Goal: Task Accomplishment & Management: Manage account settings

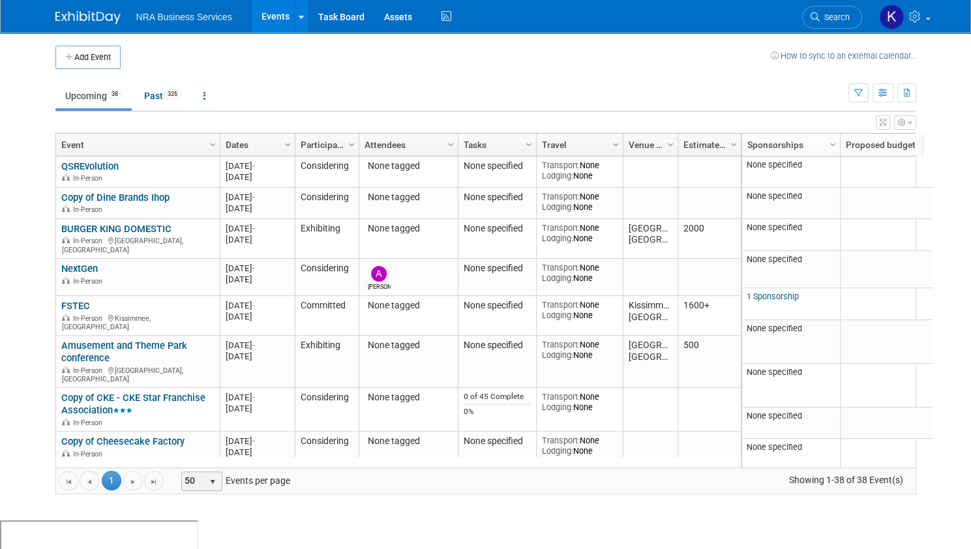
click at [207, 477] on span "select" at bounding box center [212, 482] width 10 height 10
click at [196, 462] on li "100" at bounding box center [191, 461] width 38 height 18
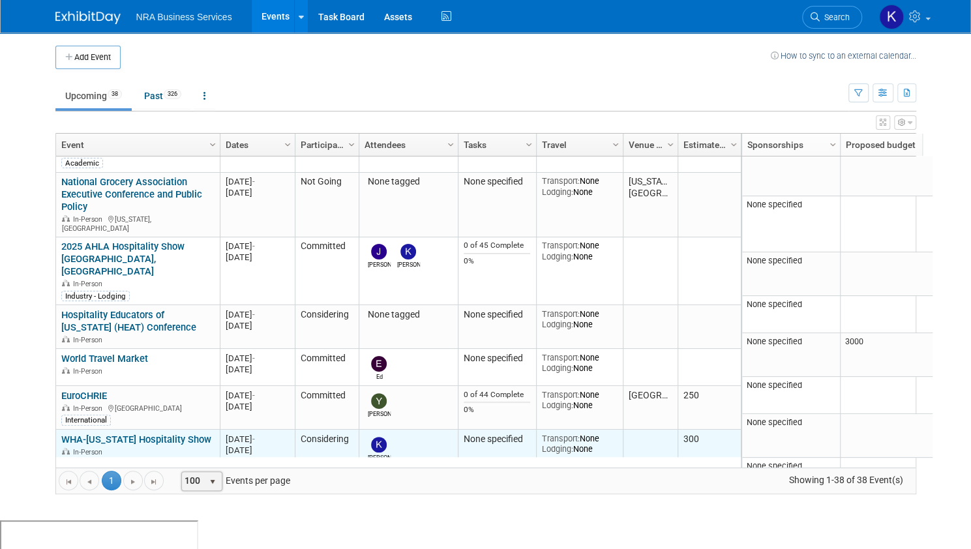
click at [139, 434] on link "WHA-[US_STATE] Hospitality Show" at bounding box center [136, 440] width 150 height 12
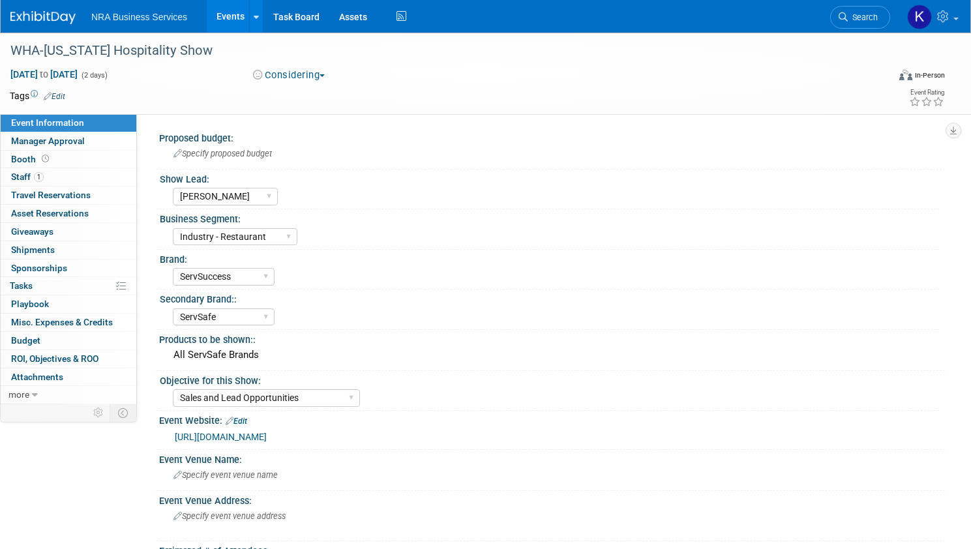
select select "[PERSON_NAME]"
select select "Industry - Restaurant"
select select "ServSuccess"
select select "ServSafe"
select select "Sales and Lead Opportunities"
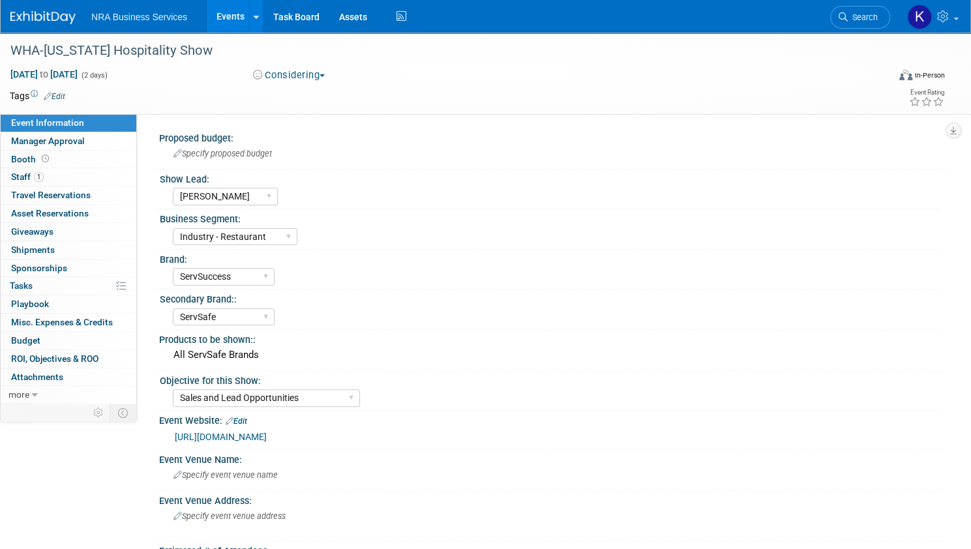
click at [330, 74] on button "Considering" at bounding box center [289, 75] width 82 height 14
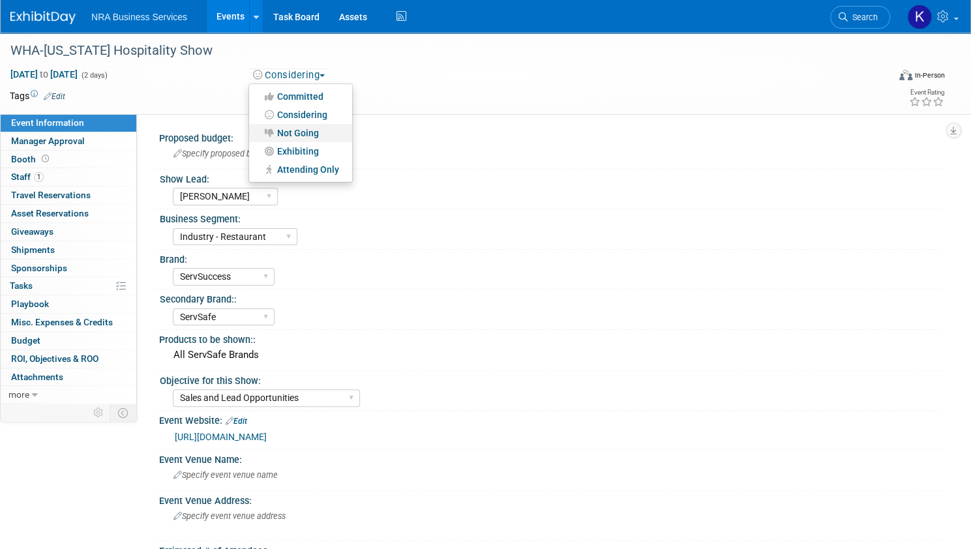
click at [321, 132] on link "Not Going" at bounding box center [300, 133] width 103 height 18
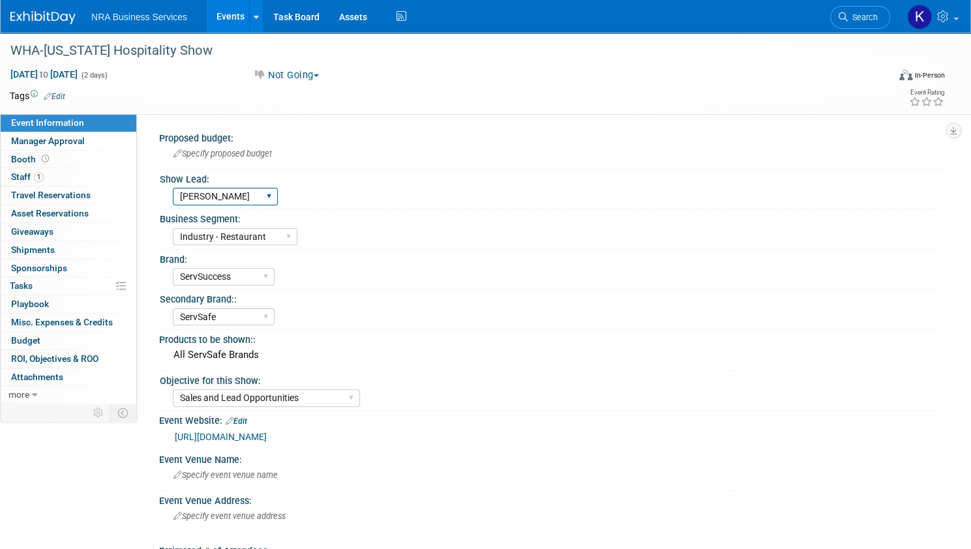
click at [278, 196] on select "Sergio M Guy W Shane Q Shane R Alisha G Kay A Catherine V Renee H Chip R Robin …" at bounding box center [225, 197] width 105 height 18
select select
click at [218, 188] on select "Sergio M Guy W Shane Q Shane R Alisha G Kay A Catherine V Renee H Chip R Robin …" at bounding box center [225, 197] width 105 height 18
click at [319, 75] on span "button" at bounding box center [316, 75] width 5 height 3
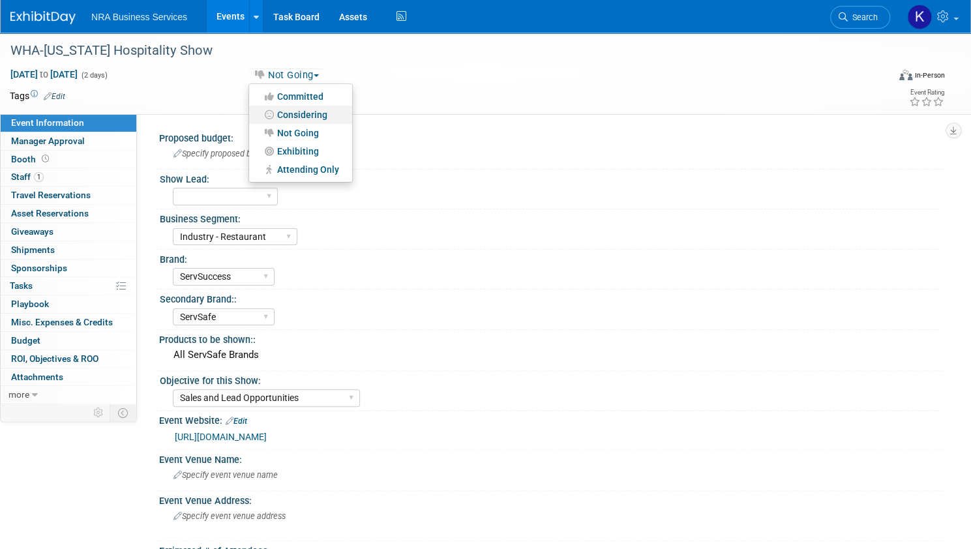
click at [323, 114] on link "Considering" at bounding box center [300, 115] width 103 height 18
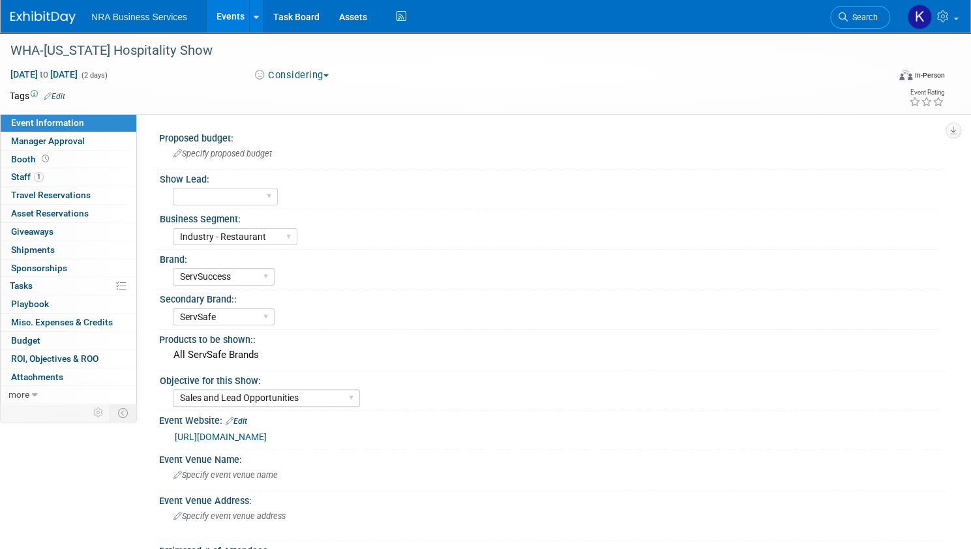
click at [254, 14] on link "Events" at bounding box center [231, 16] width 48 height 33
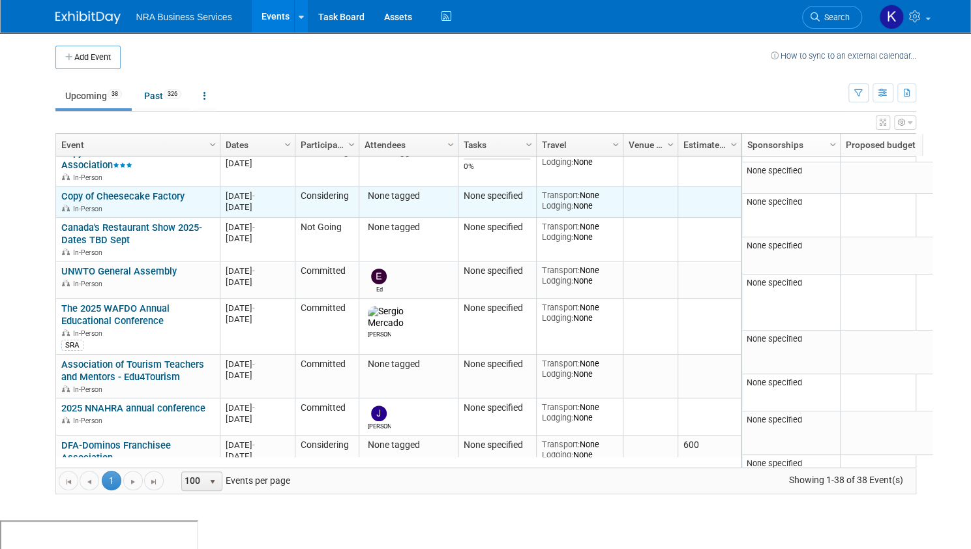
scroll to position [246, 0]
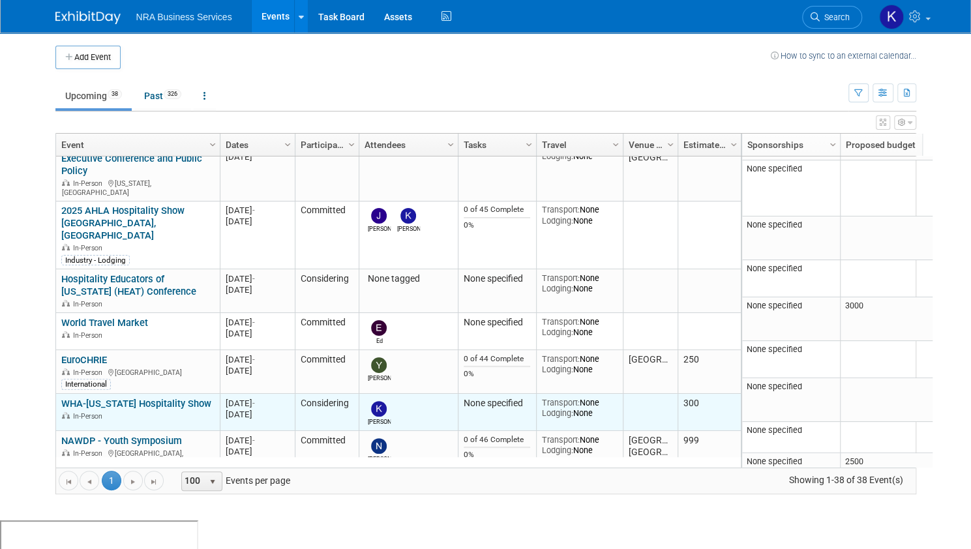
click at [371, 401] on img at bounding box center [379, 409] width 16 height 16
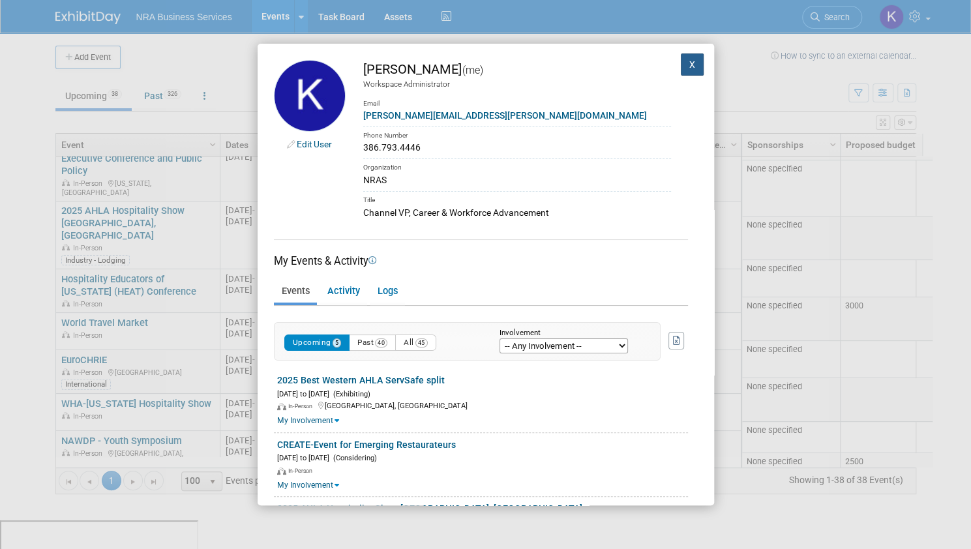
click at [684, 62] on button "X" at bounding box center [692, 64] width 23 height 22
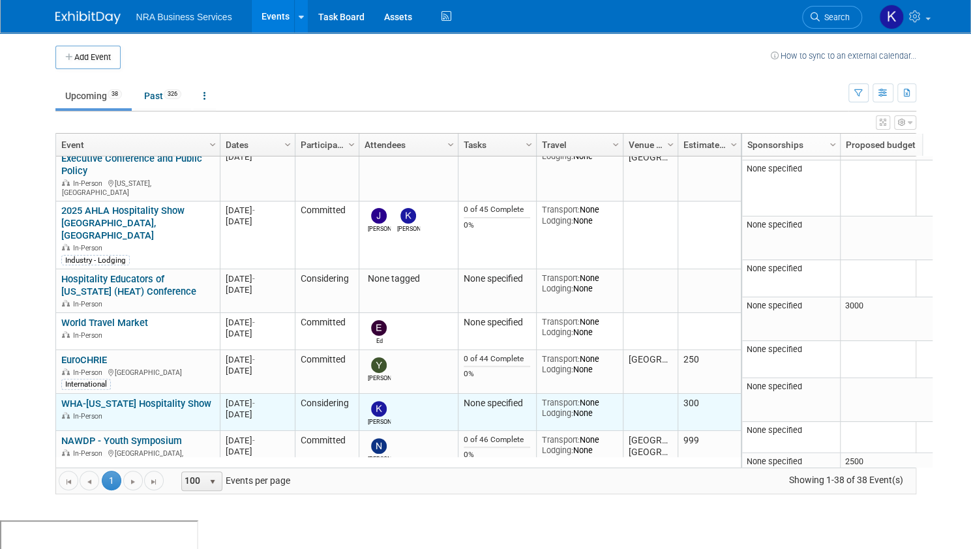
click at [107, 398] on link "WHA-[US_STATE] Hospitality Show" at bounding box center [136, 404] width 150 height 12
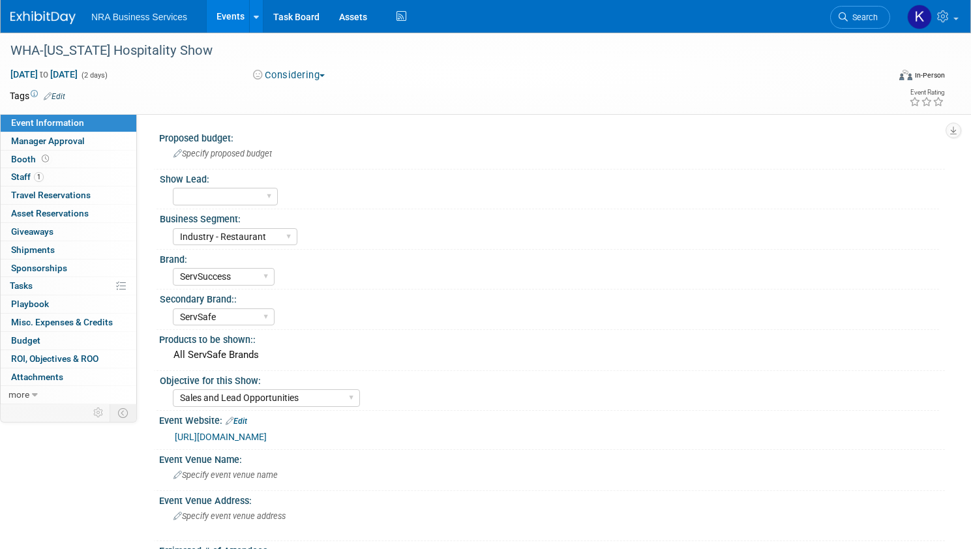
select select "Industry - Restaurant"
select select "ServSuccess"
select select "ServSafe"
select select "Sales and Lead Opportunities"
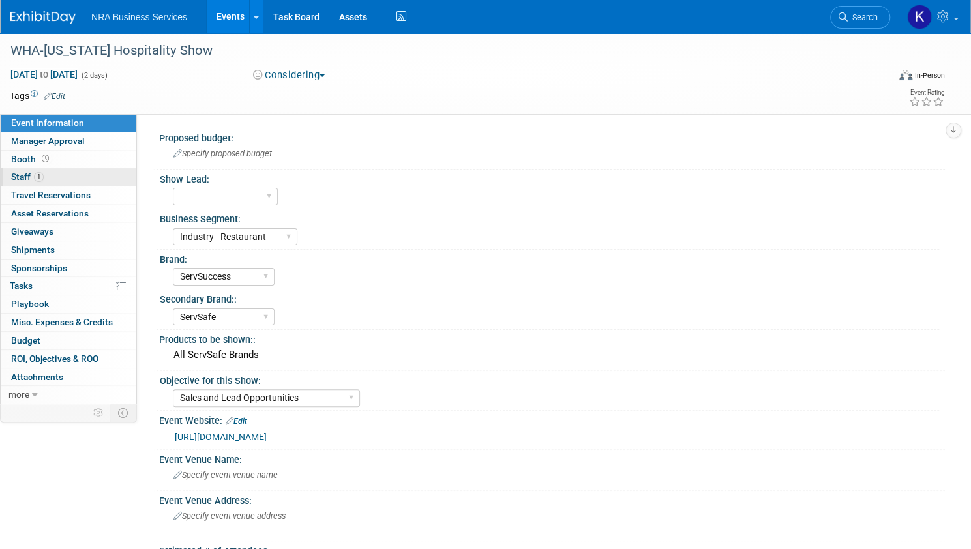
click at [44, 177] on span "Staff 1" at bounding box center [27, 177] width 33 height 10
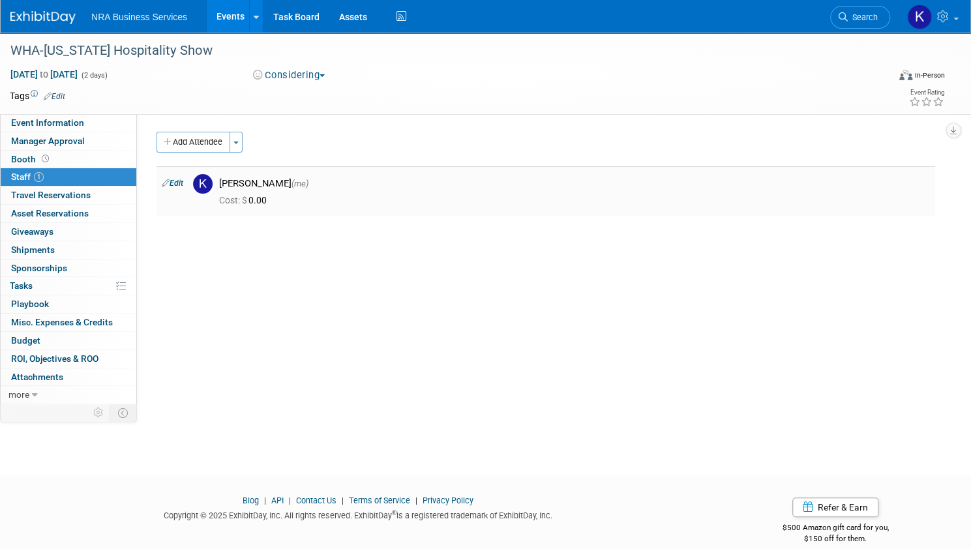
click at [183, 181] on link "Edit" at bounding box center [173, 183] width 22 height 9
select select "5cd568b5-73fe-4c60-a1a4-476bddc4061f"
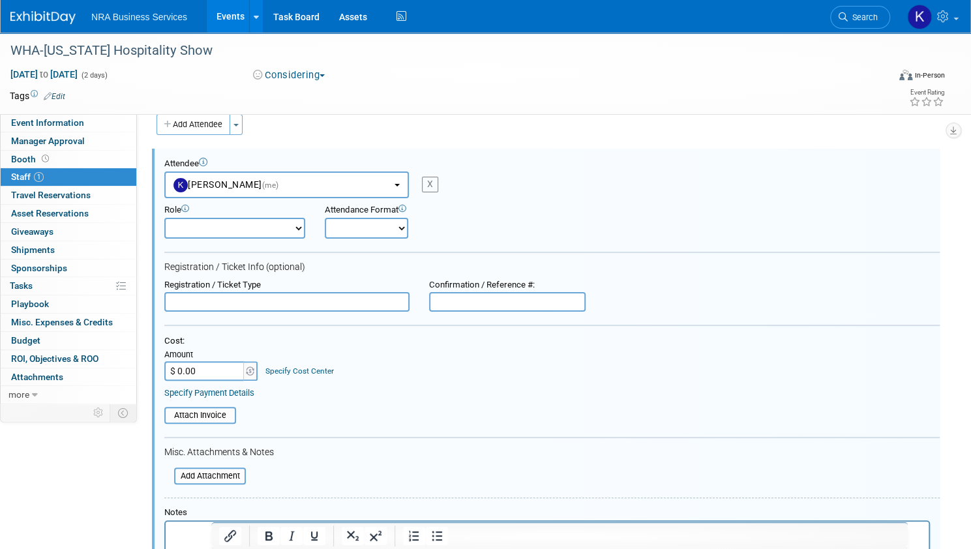
click at [438, 185] on div "X" at bounding box center [430, 185] width 16 height 16
select select
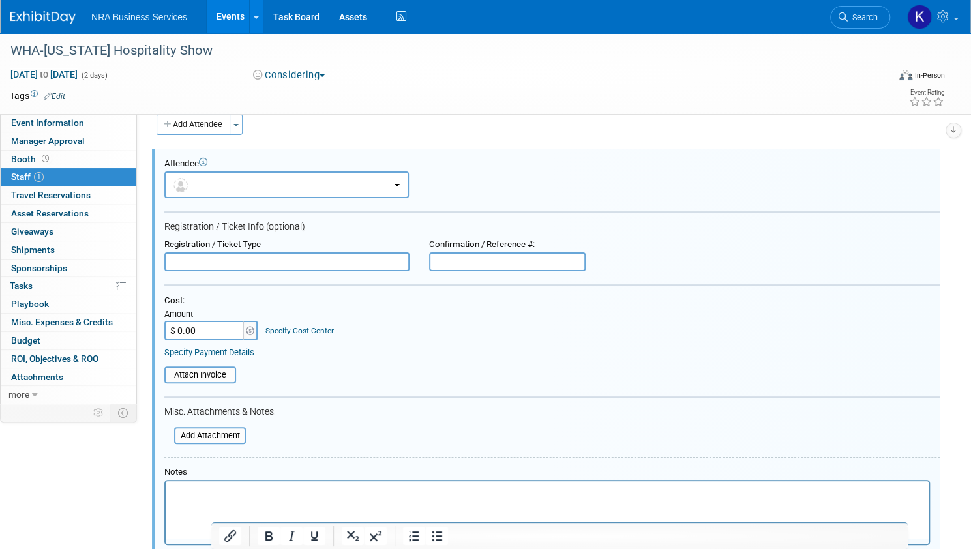
click at [254, 16] on link "Events" at bounding box center [231, 16] width 48 height 33
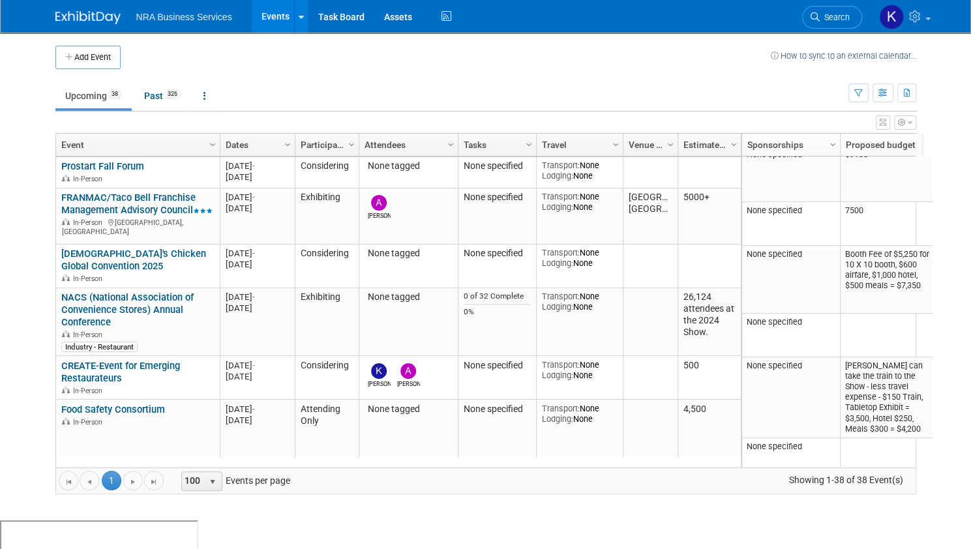
scroll to position [718, 0]
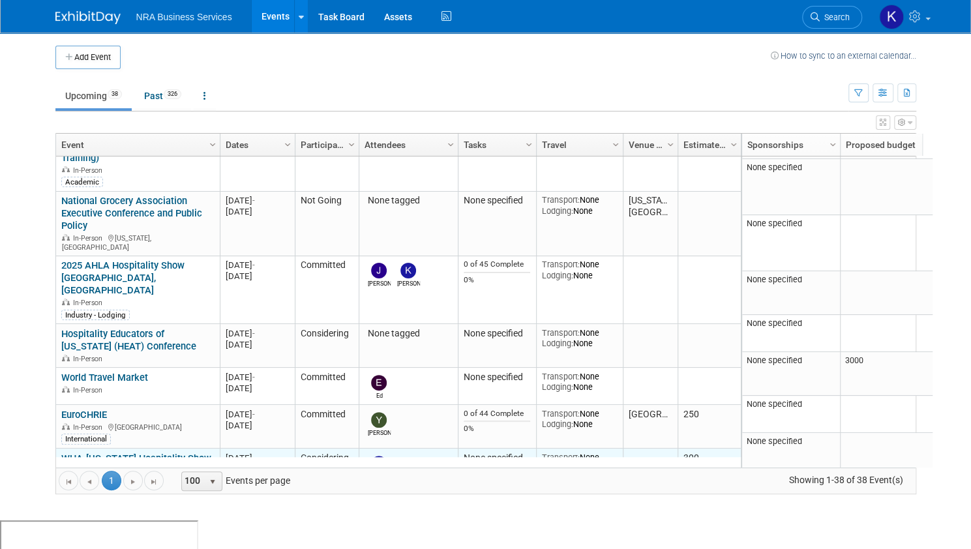
click at [146, 453] on link "WHA-[US_STATE] Hospitality Show" at bounding box center [136, 459] width 150 height 12
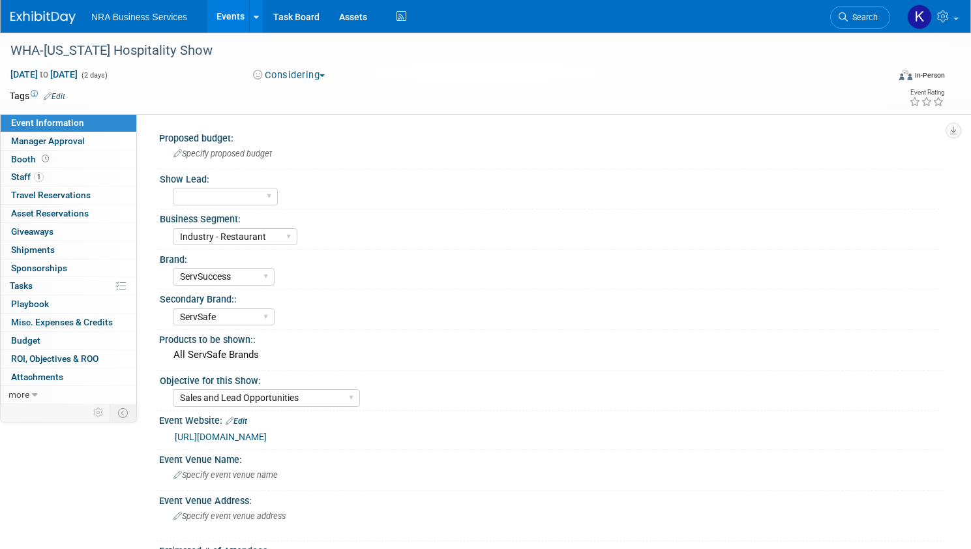
select select "Industry - Restaurant"
select select "ServSuccess"
select select "ServSafe"
select select "Sales and Lead Opportunities"
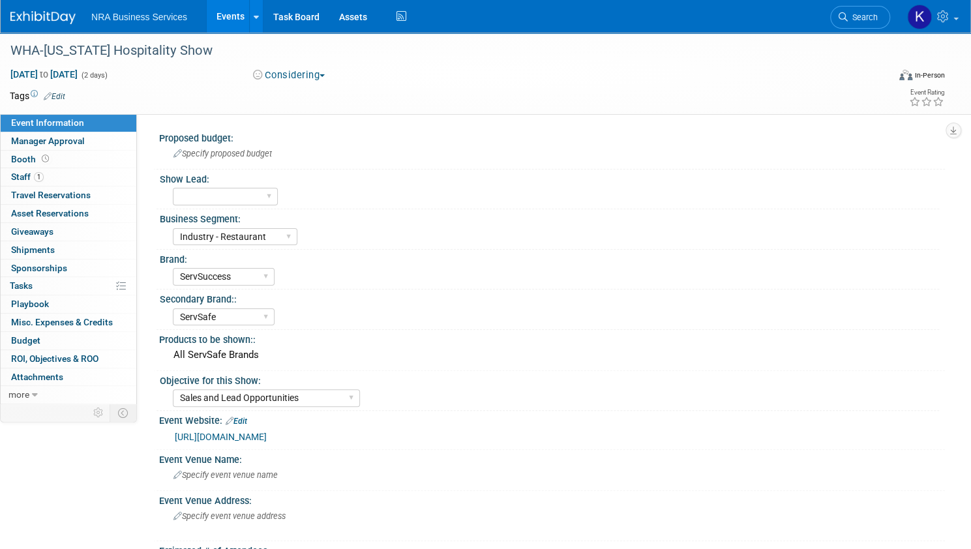
click at [318, 72] on button "Considering" at bounding box center [289, 75] width 82 height 14
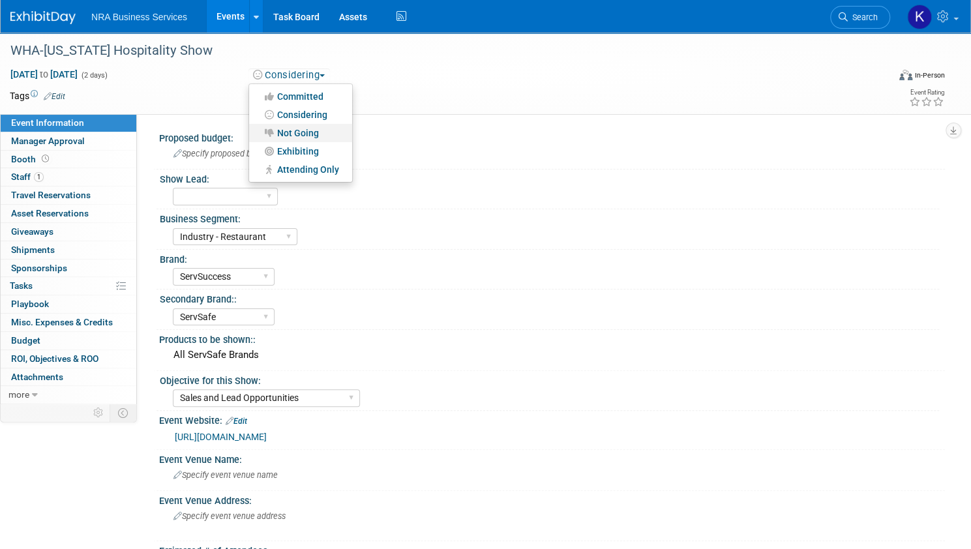
click at [315, 126] on link "Not Going" at bounding box center [300, 133] width 103 height 18
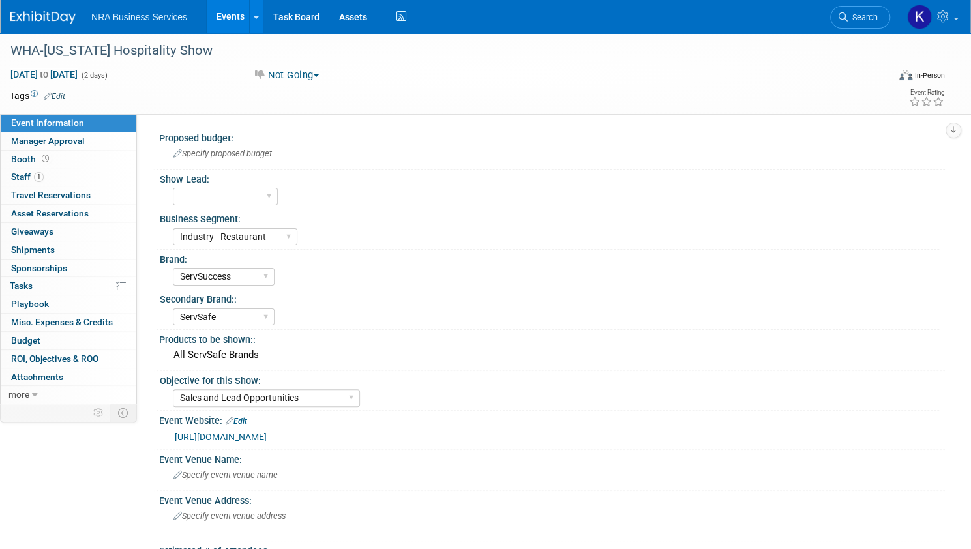
click at [254, 14] on link "Events" at bounding box center [231, 16] width 48 height 33
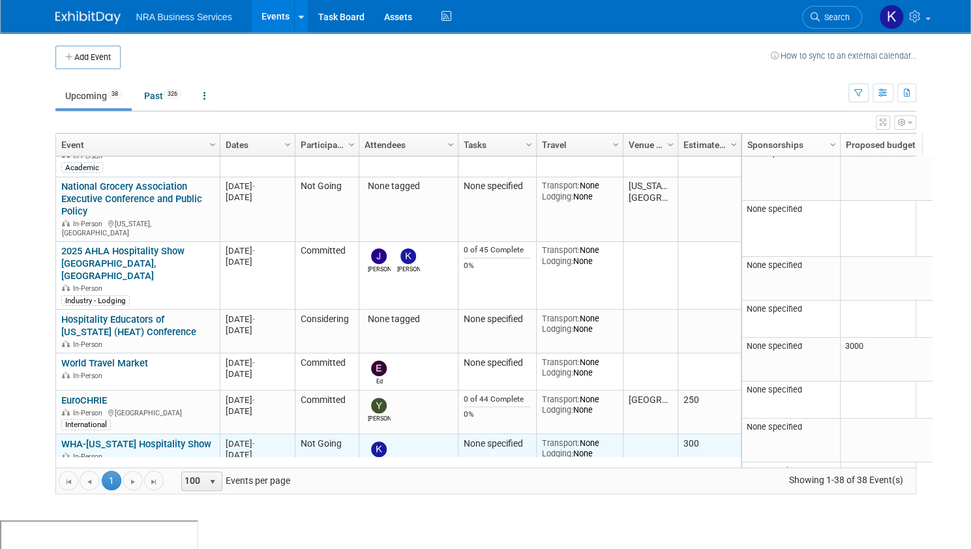
click at [378, 442] on img at bounding box center [379, 450] width 16 height 16
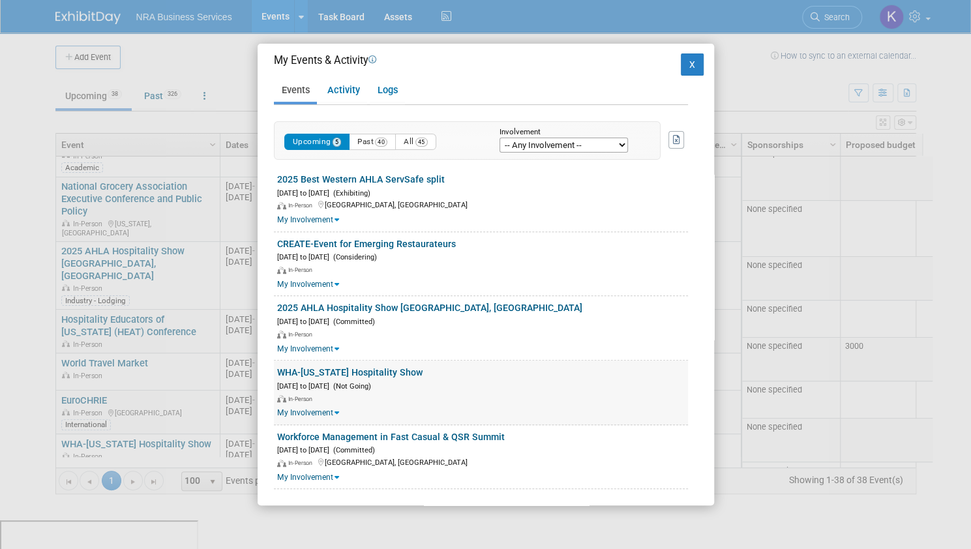
click at [338, 413] on link "My Involvement" at bounding box center [308, 412] width 62 height 9
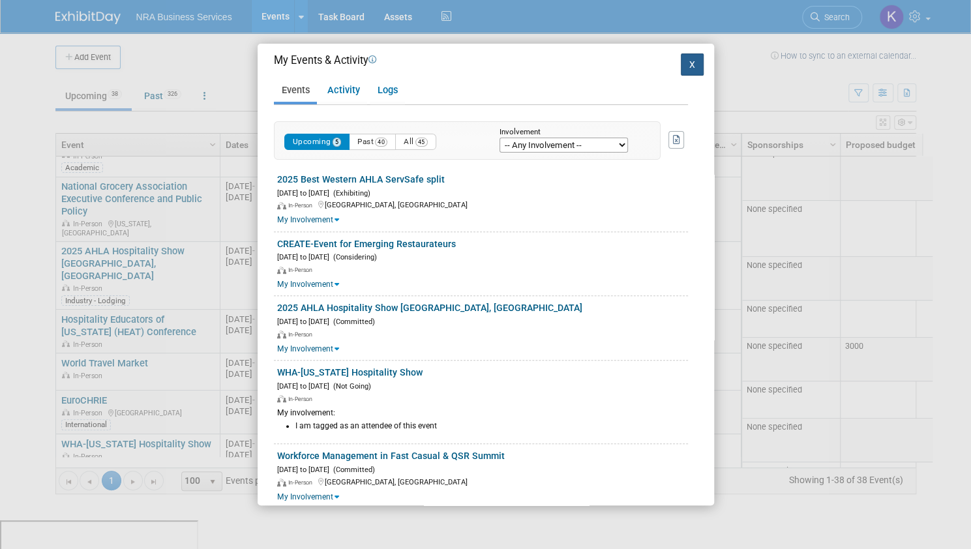
click at [681, 65] on button "X" at bounding box center [692, 64] width 23 height 22
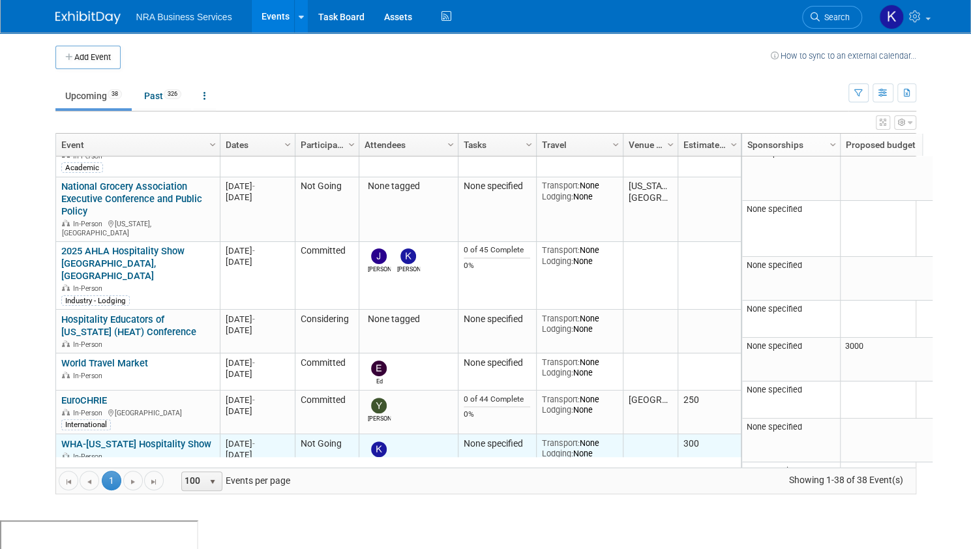
click at [130, 438] on link "WHA-[US_STATE] Hospitality Show" at bounding box center [136, 444] width 150 height 12
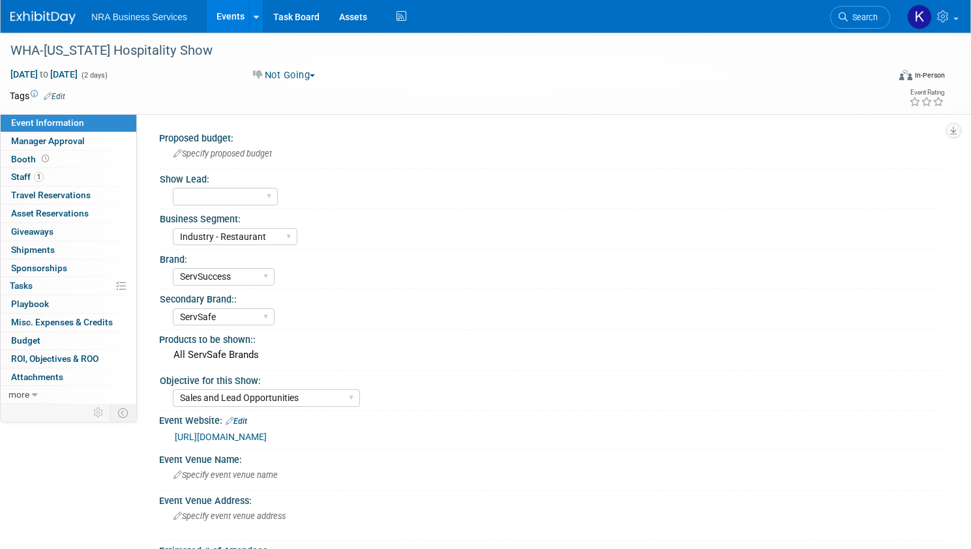
select select "Industry - Restaurant"
select select "ServSuccess"
select select "ServSafe"
select select "Sales and Lead Opportunities"
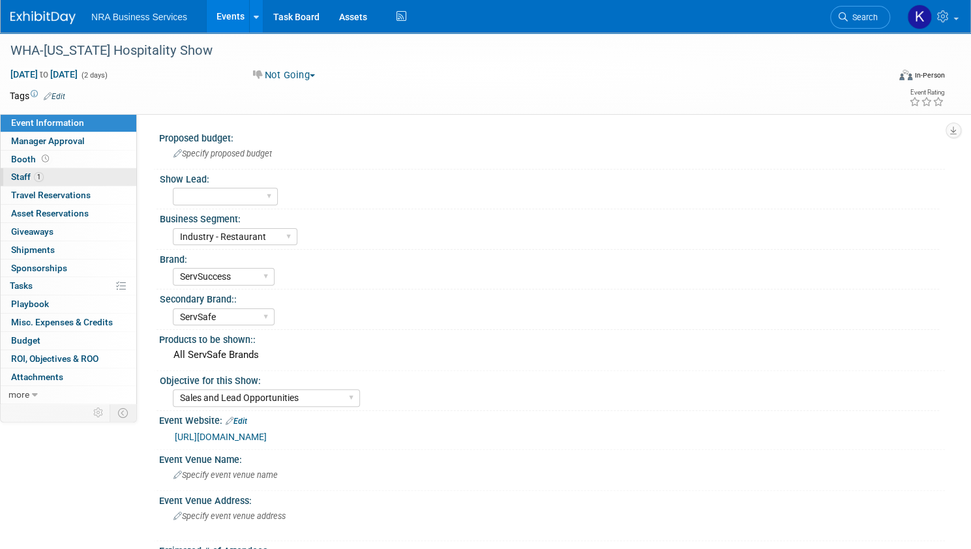
click at [44, 178] on span "Staff 1" at bounding box center [27, 177] width 33 height 10
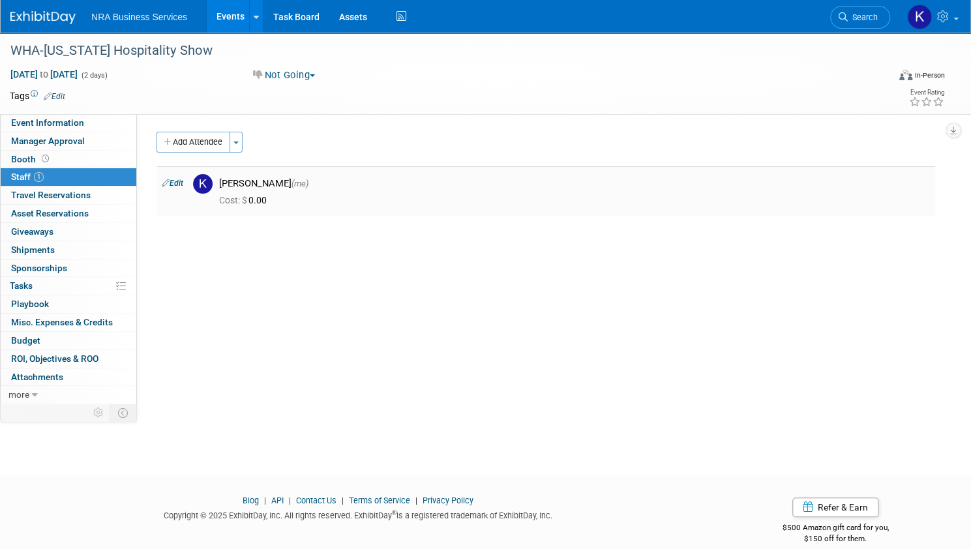
click at [213, 185] on img at bounding box center [203, 184] width 20 height 20
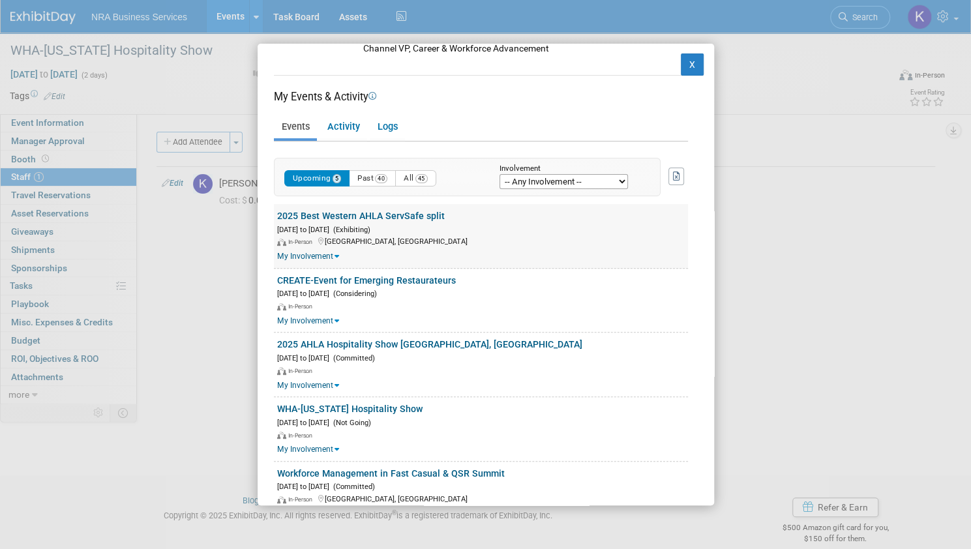
scroll to position [166, 0]
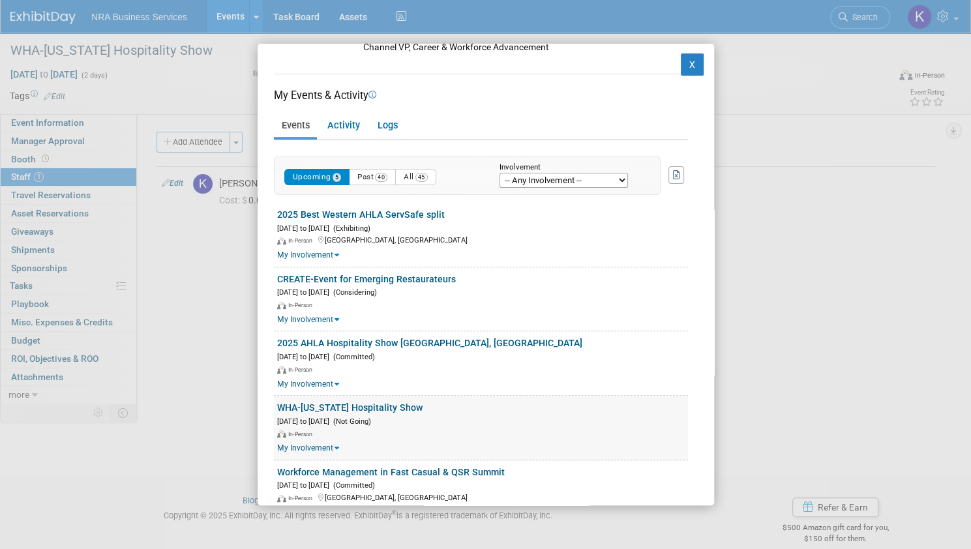
click at [326, 403] on link "WHA-[US_STATE] Hospitality Show" at bounding box center [349, 407] width 145 height 10
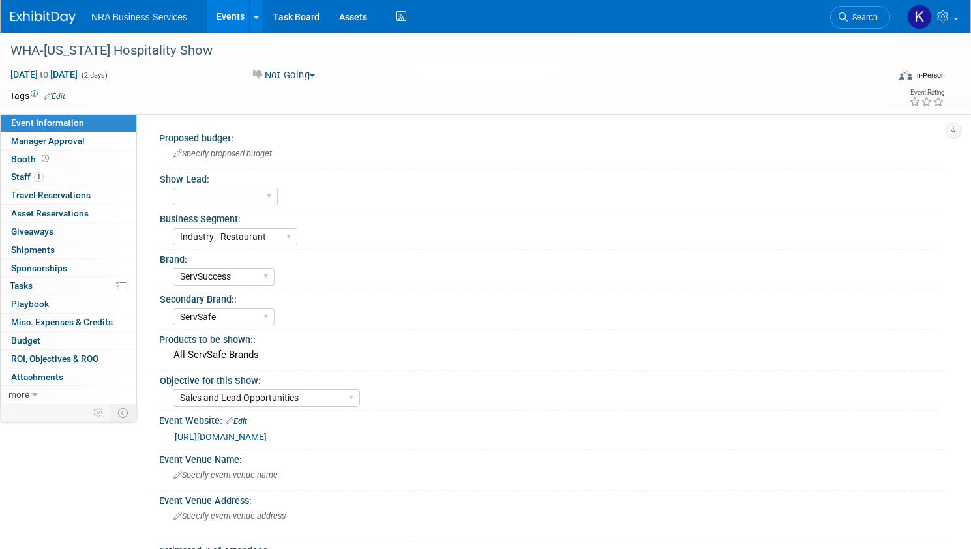
select select "Industry - Restaurant"
select select "ServSuccess"
select select "ServSafe"
select select "Sales and Lead Opportunities"
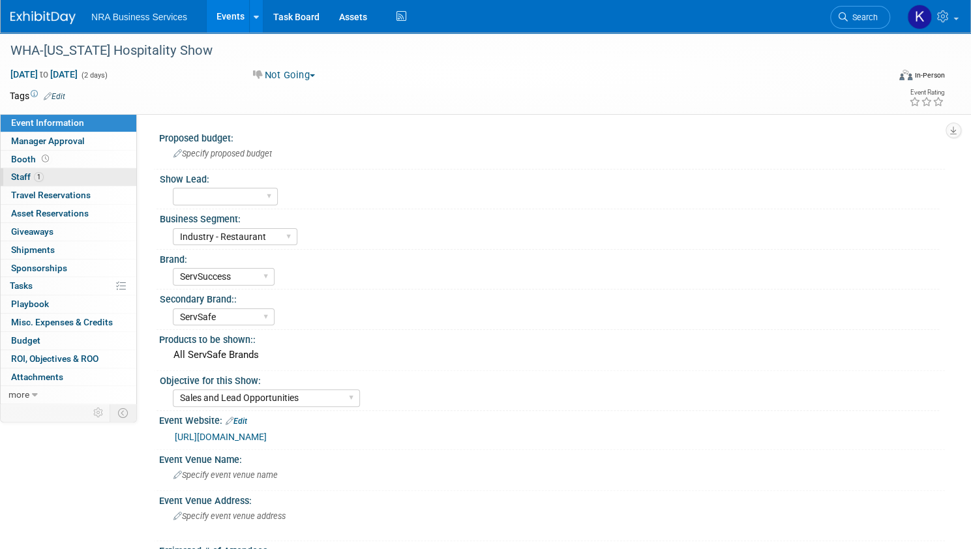
click at [44, 179] on span "Staff 1" at bounding box center [27, 177] width 33 height 10
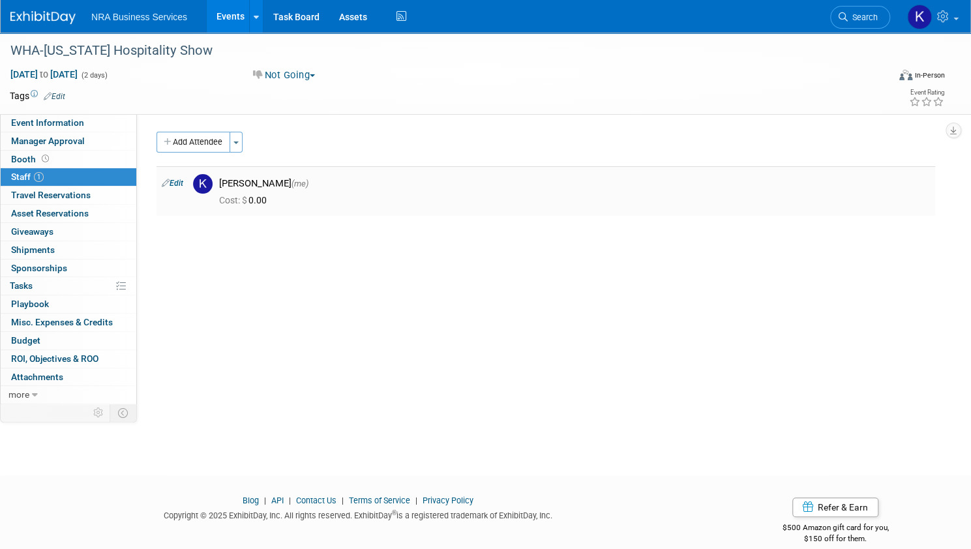
click at [183, 181] on link "Edit" at bounding box center [173, 183] width 22 height 9
select select "5cd568b5-73fe-4c60-a1a4-476bddc4061f"
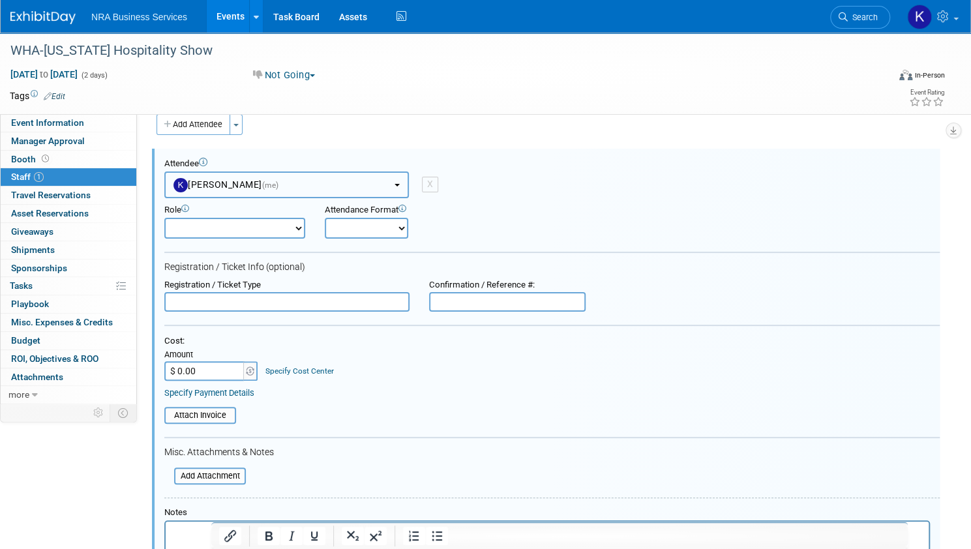
click at [409, 182] on button "Kay Allen (me)" at bounding box center [286, 185] width 245 height 27
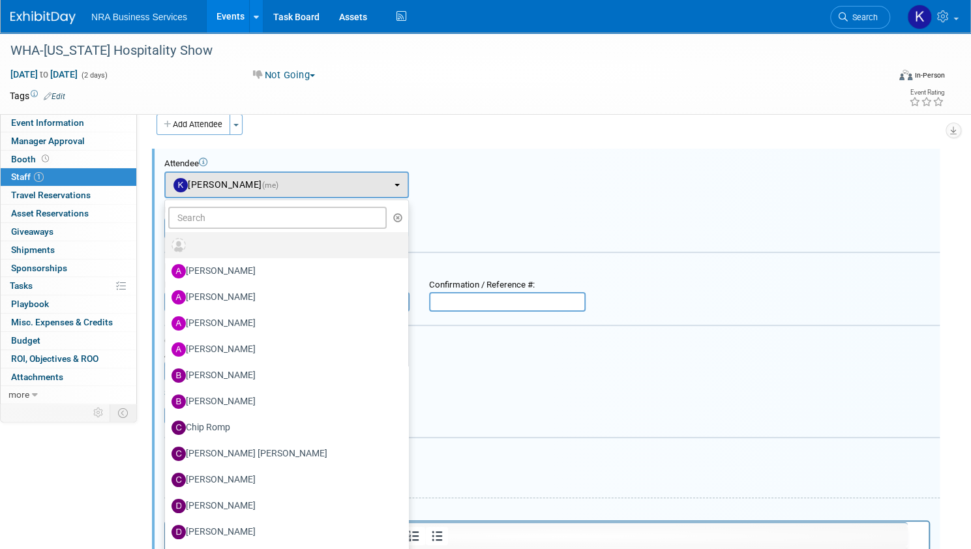
click at [289, 243] on label at bounding box center [284, 245] width 224 height 21
click at [167, 243] on input "radio" at bounding box center [162, 243] width 8 height 8
select select
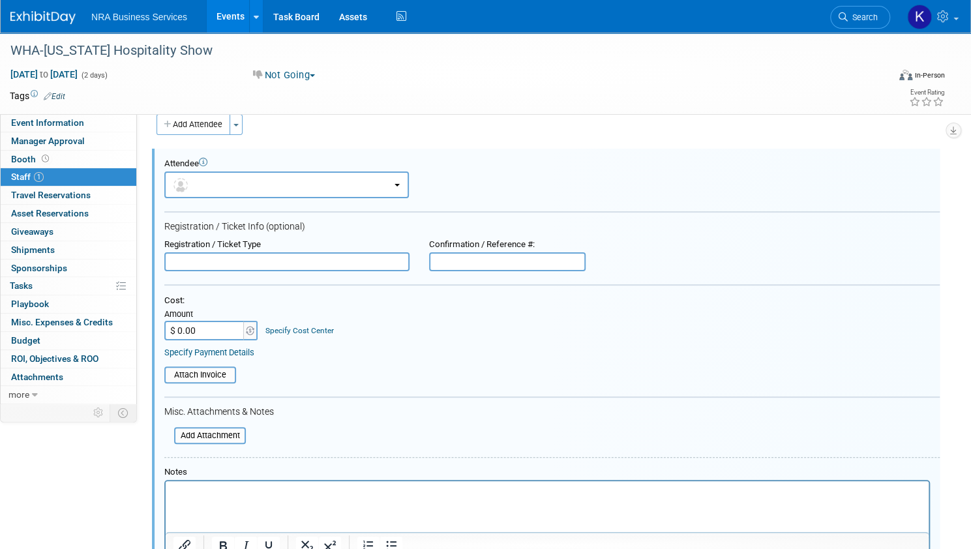
scroll to position [240, 0]
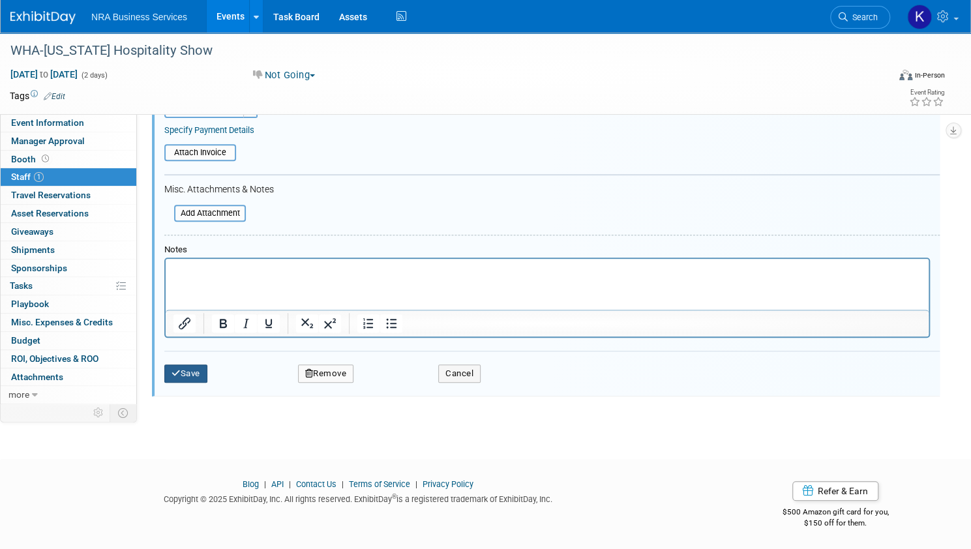
click at [207, 372] on button "Save" at bounding box center [185, 374] width 43 height 18
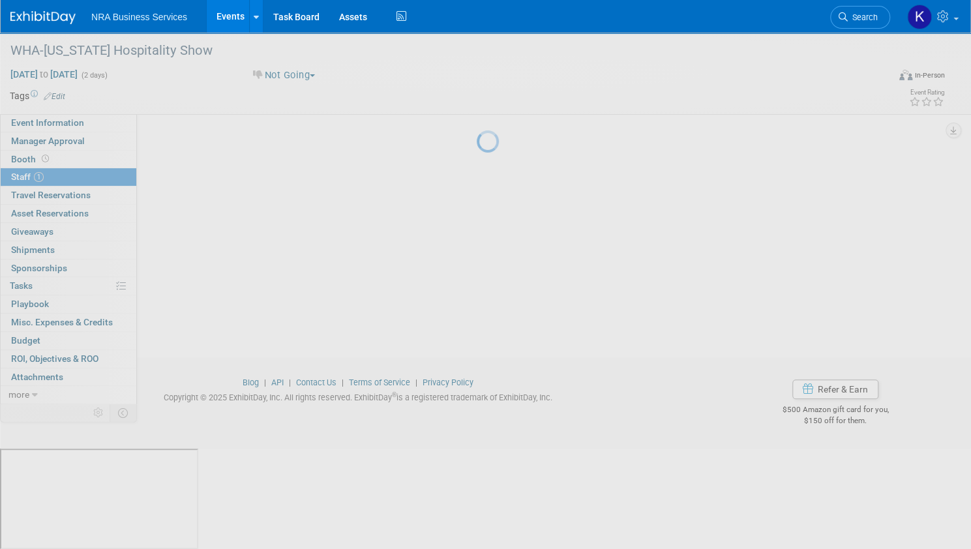
scroll to position [17, 0]
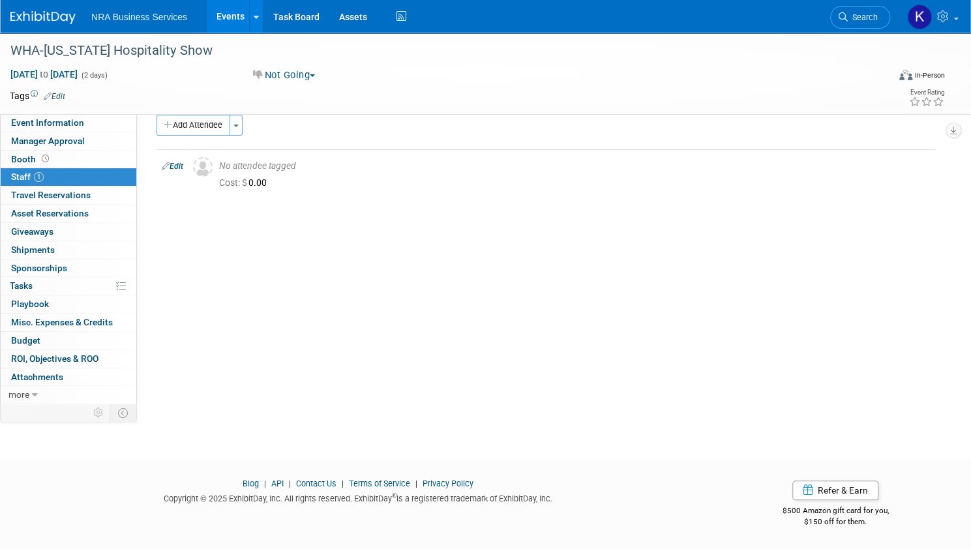
click at [315, 75] on span "button" at bounding box center [312, 75] width 5 height 3
click at [320, 111] on link "Considering" at bounding box center [300, 115] width 103 height 18
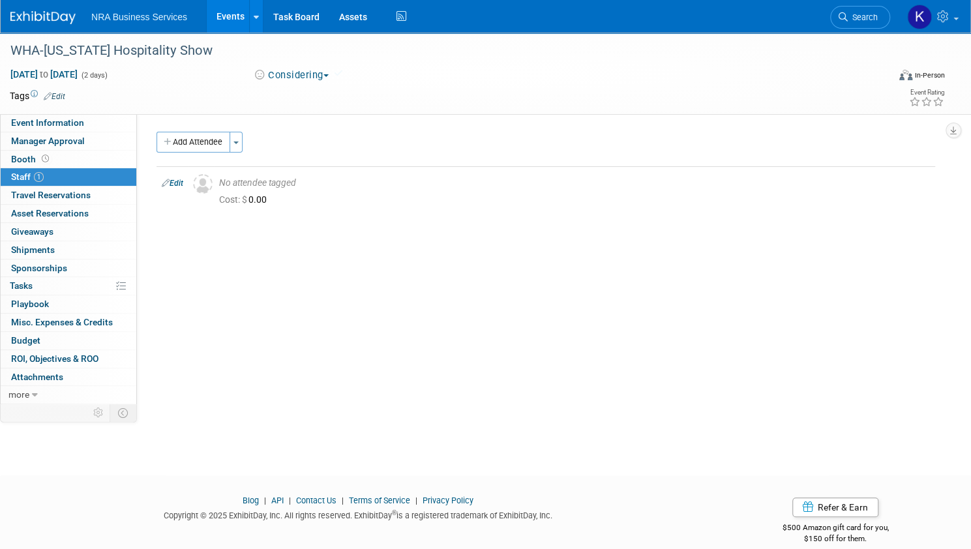
click at [254, 11] on link "Events" at bounding box center [231, 16] width 48 height 33
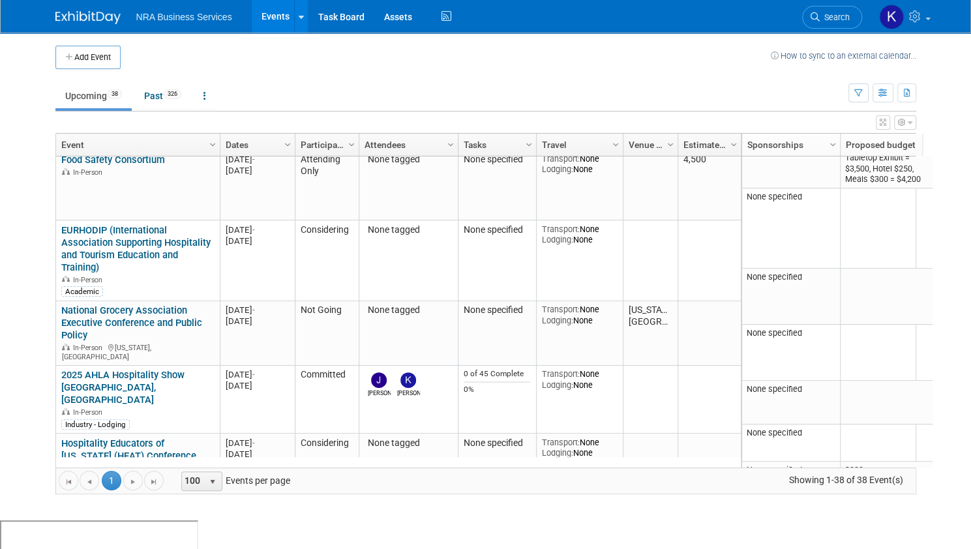
scroll to position [969, 0]
